Goal: Information Seeking & Learning: Learn about a topic

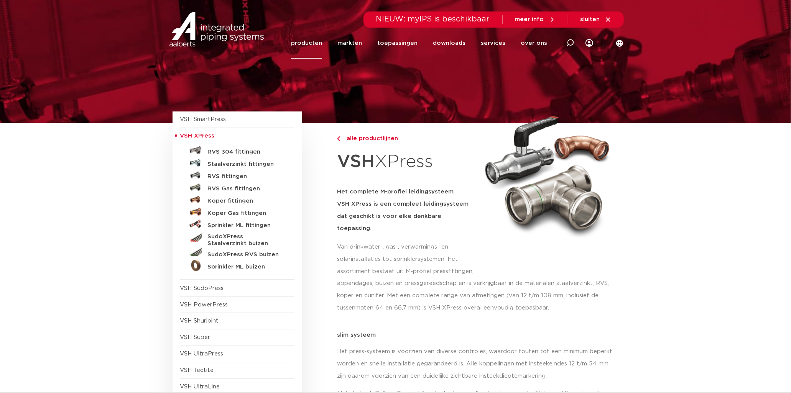
scroll to position [43, 0]
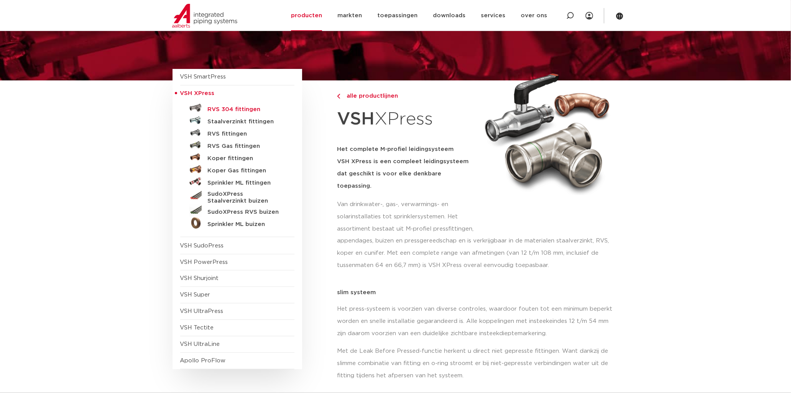
click at [234, 108] on h5 "RVS 304 fittingen" at bounding box center [246, 109] width 76 height 7
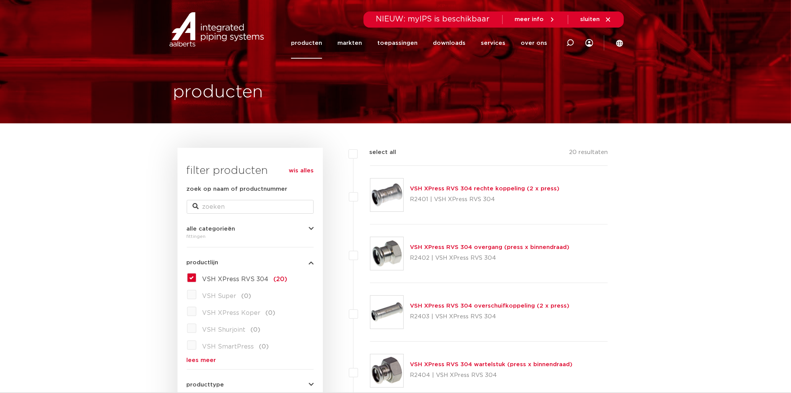
click at [390, 191] on img at bounding box center [386, 195] width 33 height 33
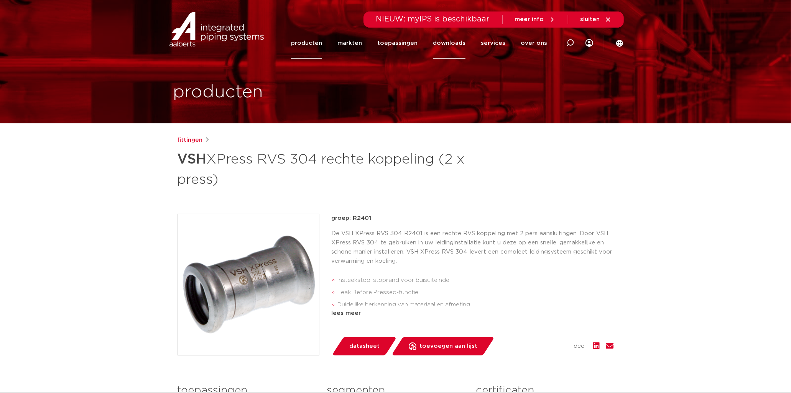
click at [455, 43] on link "downloads" at bounding box center [449, 43] width 33 height 31
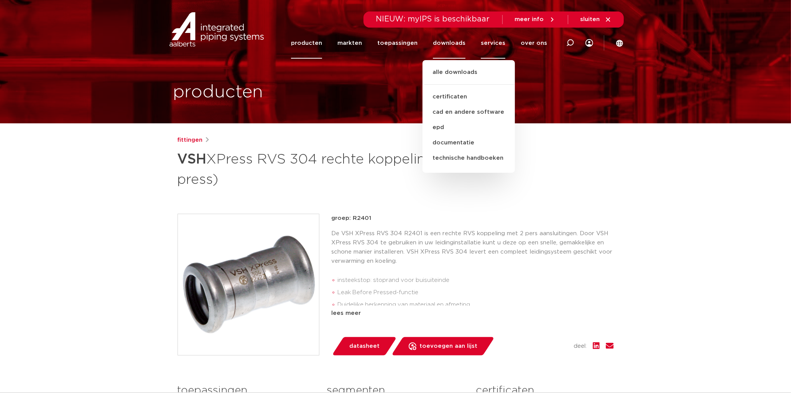
click at [491, 42] on link "services" at bounding box center [493, 43] width 25 height 31
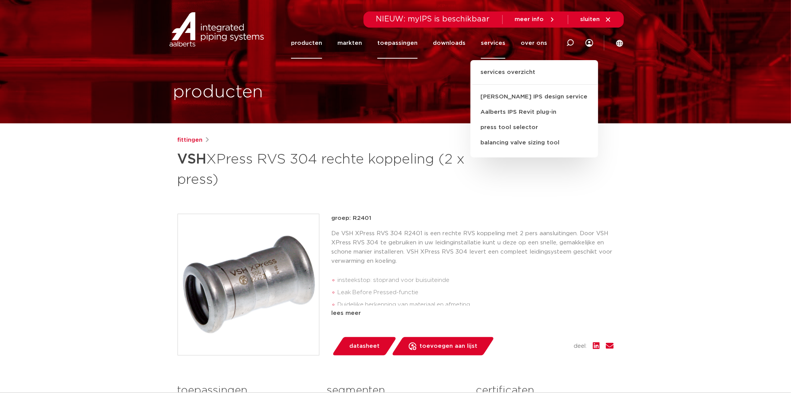
click at [410, 43] on link "toepassingen" at bounding box center [397, 43] width 40 height 31
